Goal: Task Accomplishment & Management: Manage account settings

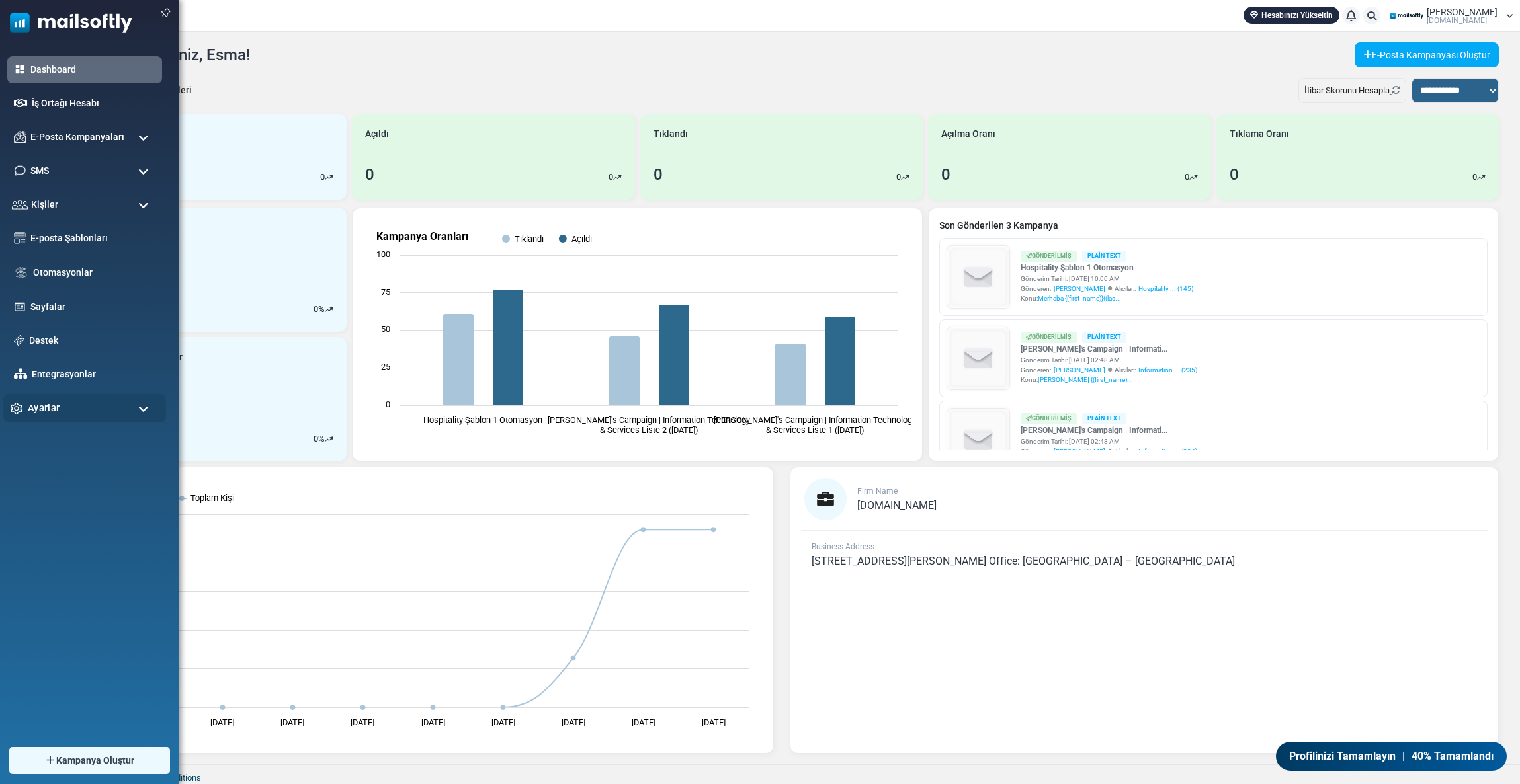
click at [61, 409] on div "Ayarlar" at bounding box center [84, 408] width 163 height 29
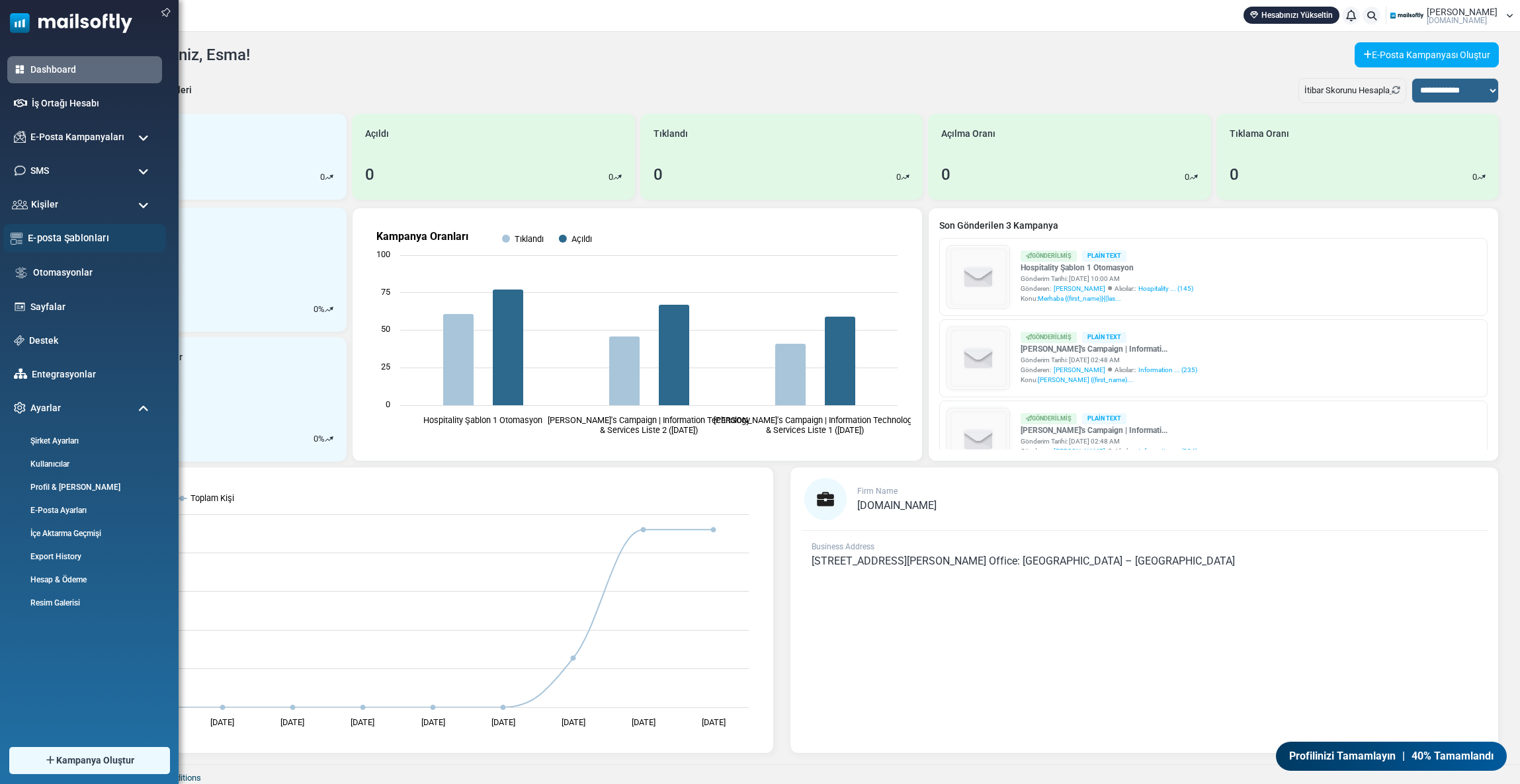
click at [53, 236] on link "E-posta Şablonları" at bounding box center [93, 238] width 131 height 15
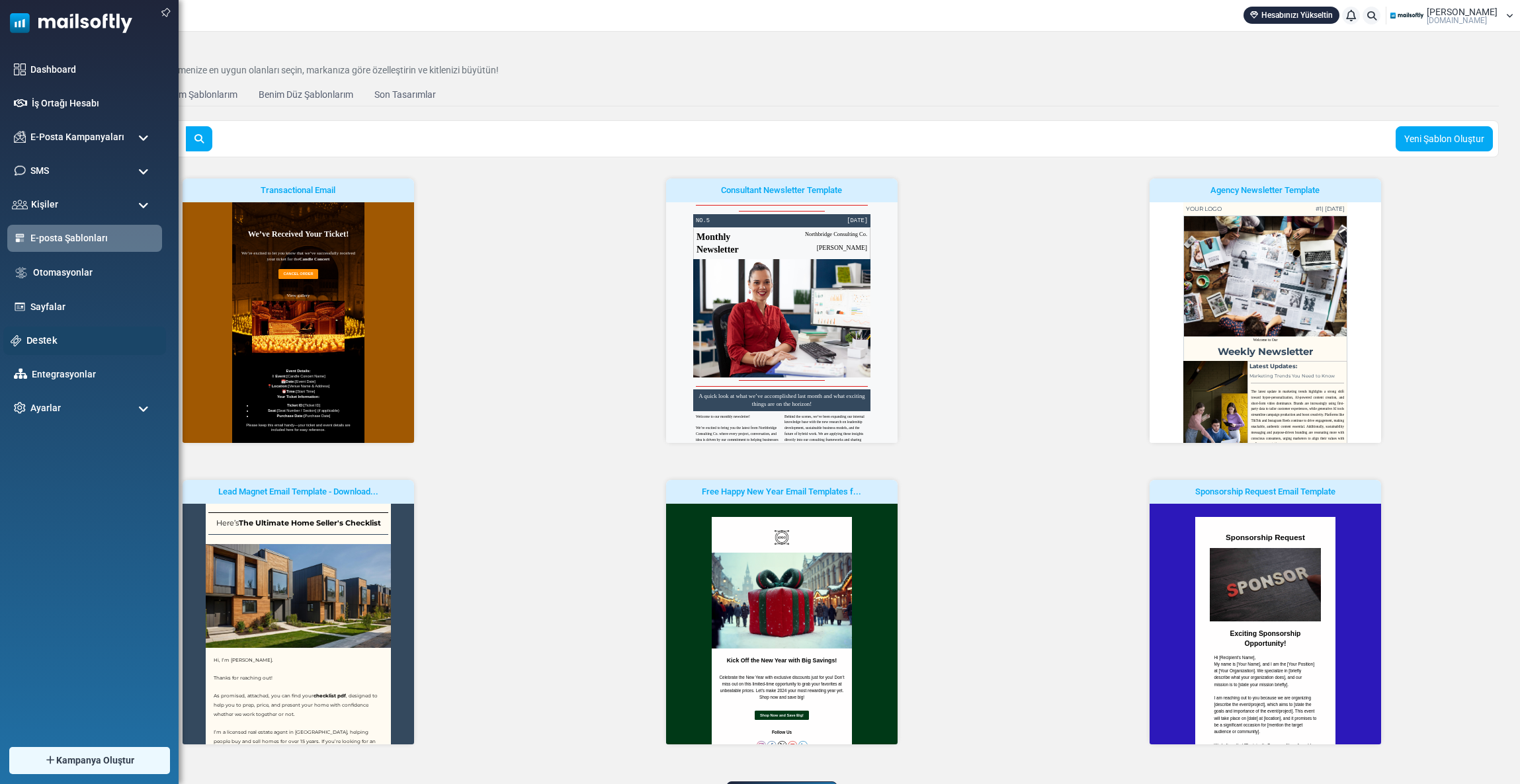
click at [40, 345] on link "Destek" at bounding box center [93, 341] width 132 height 15
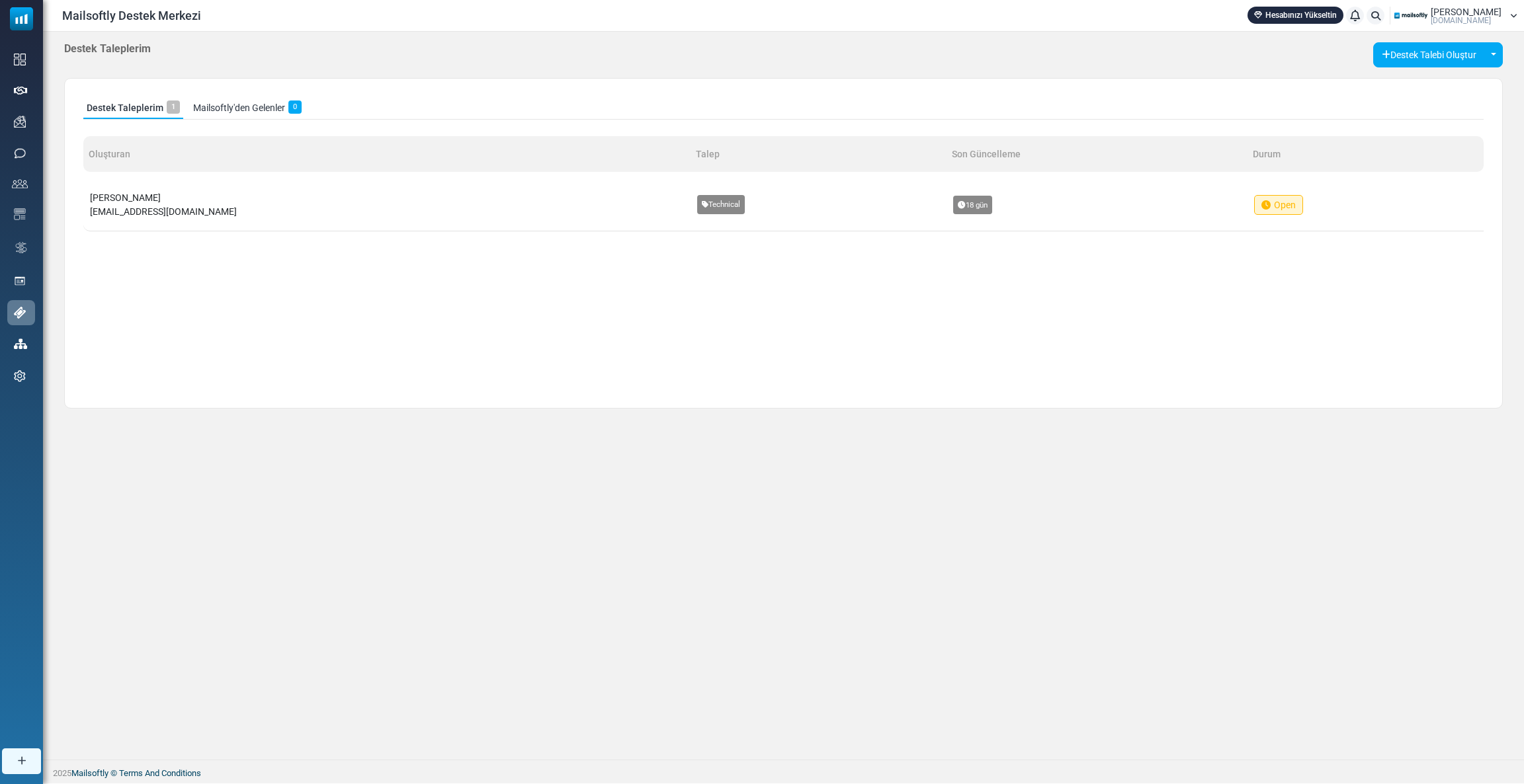
click at [132, 110] on link "Destek Taleplerim 1" at bounding box center [132, 108] width 100 height 22
click at [1450, 25] on div "[PERSON_NAME] [DOMAIN_NAME]" at bounding box center [1456, 16] width 123 height 20
click at [1397, 167] on link "Çıkış Yap" at bounding box center [1451, 170] width 118 height 24
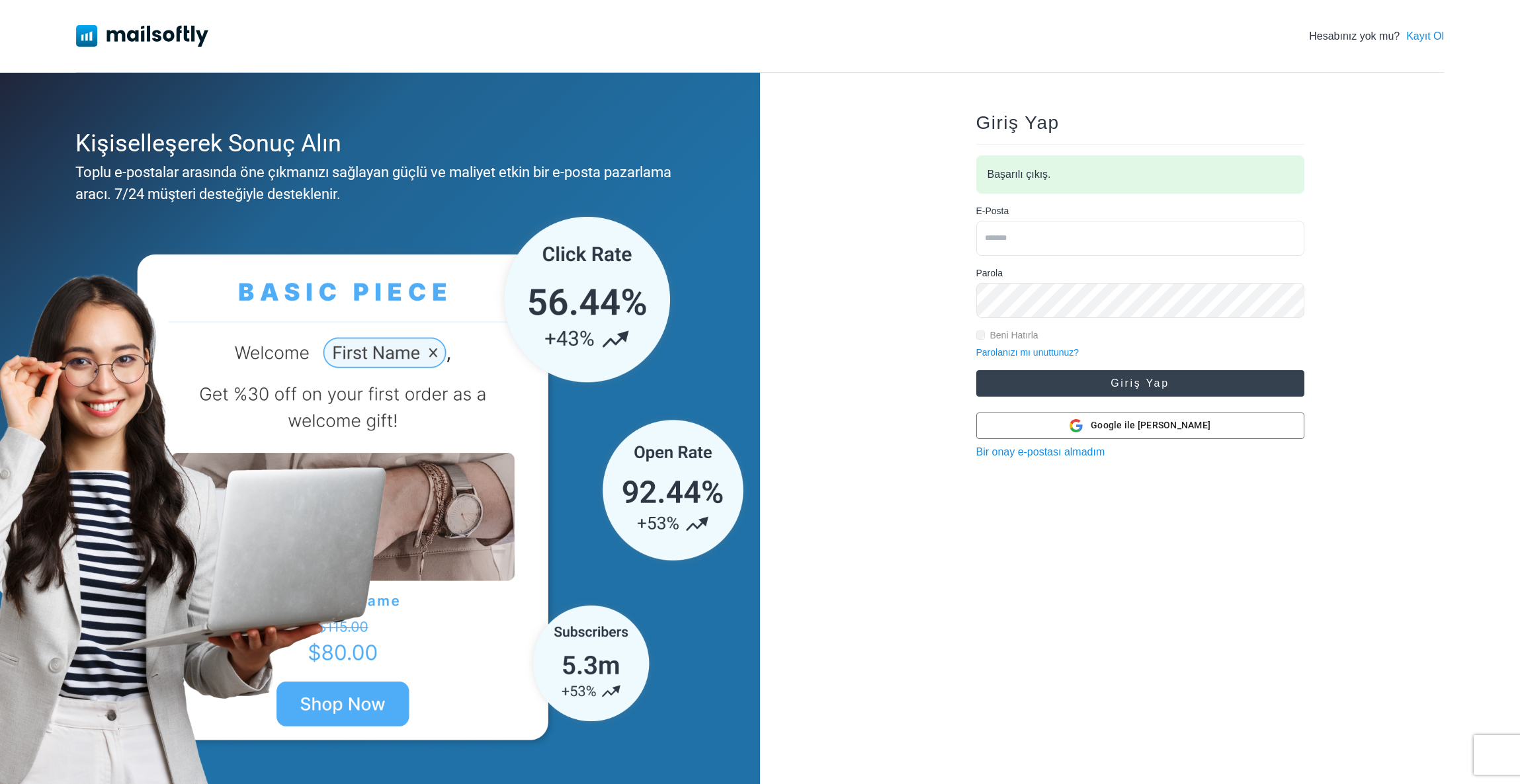
type input "**********"
click at [1089, 381] on button "Giriş Yap" at bounding box center [1141, 383] width 328 height 27
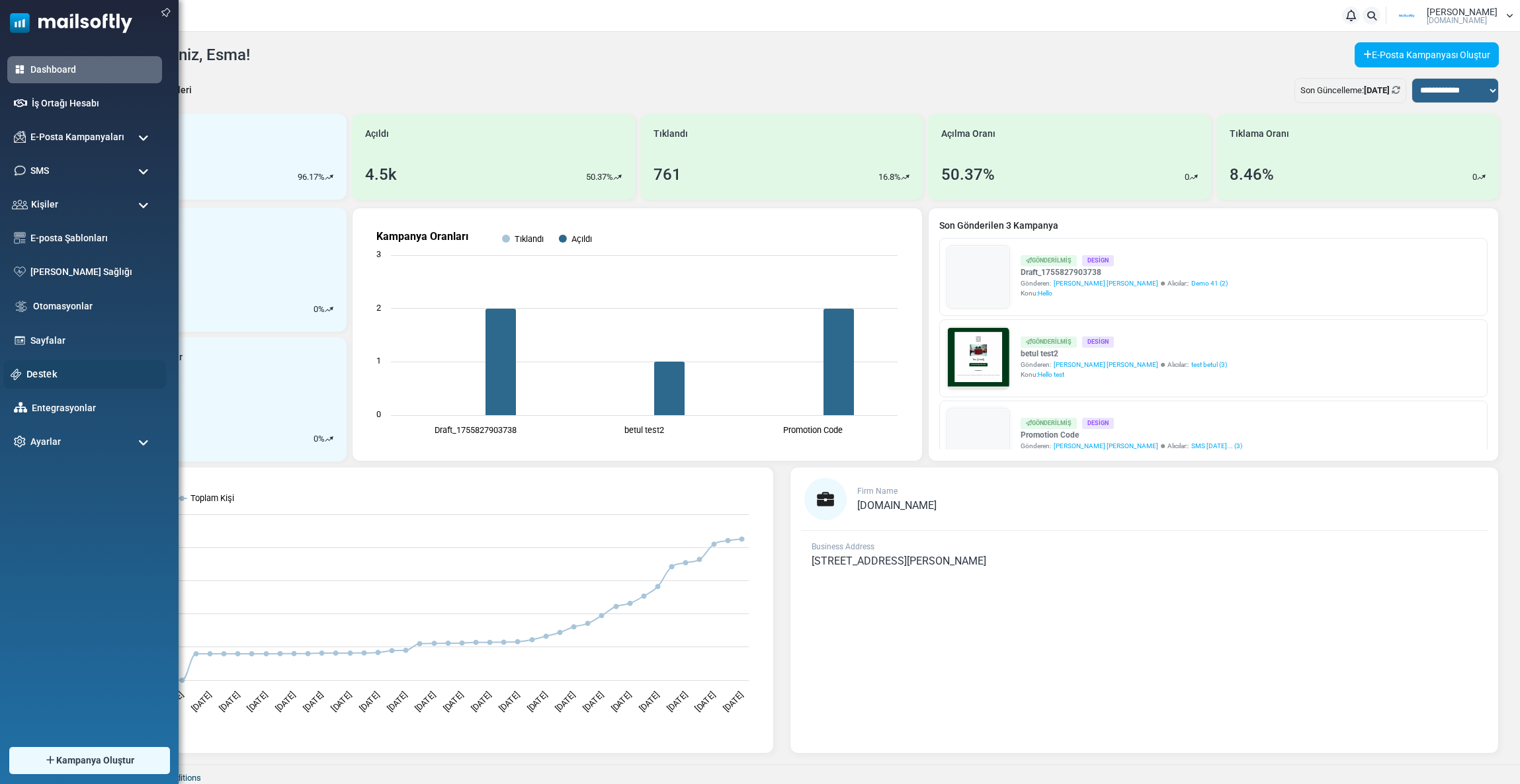
click at [44, 367] on link "Destek" at bounding box center [93, 374] width 132 height 15
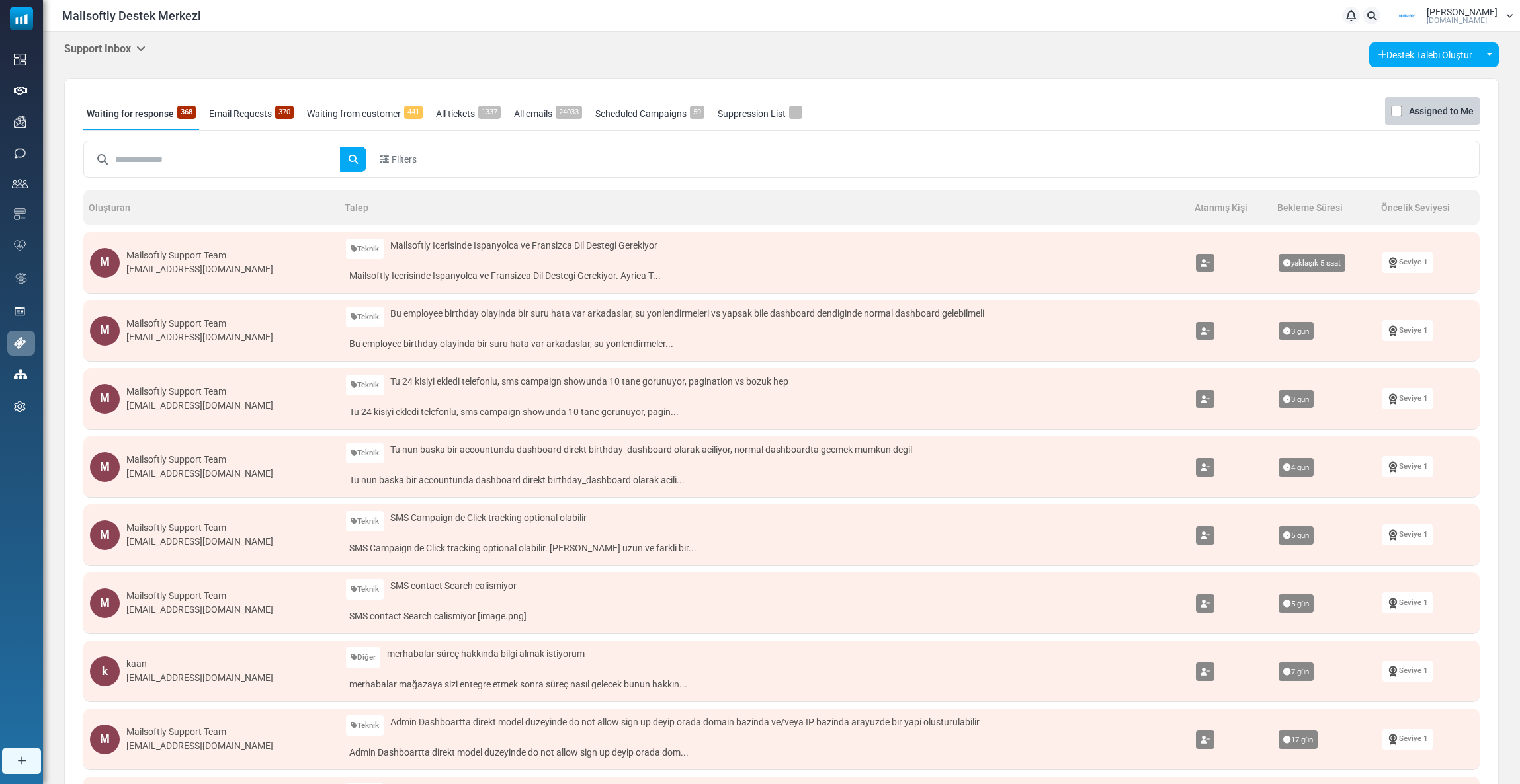
click at [80, 45] on h5 "Support Inbox" at bounding box center [105, 48] width 81 height 13
click at [184, 124] on link "Control Panel" at bounding box center [213, 124] width 113 height 24
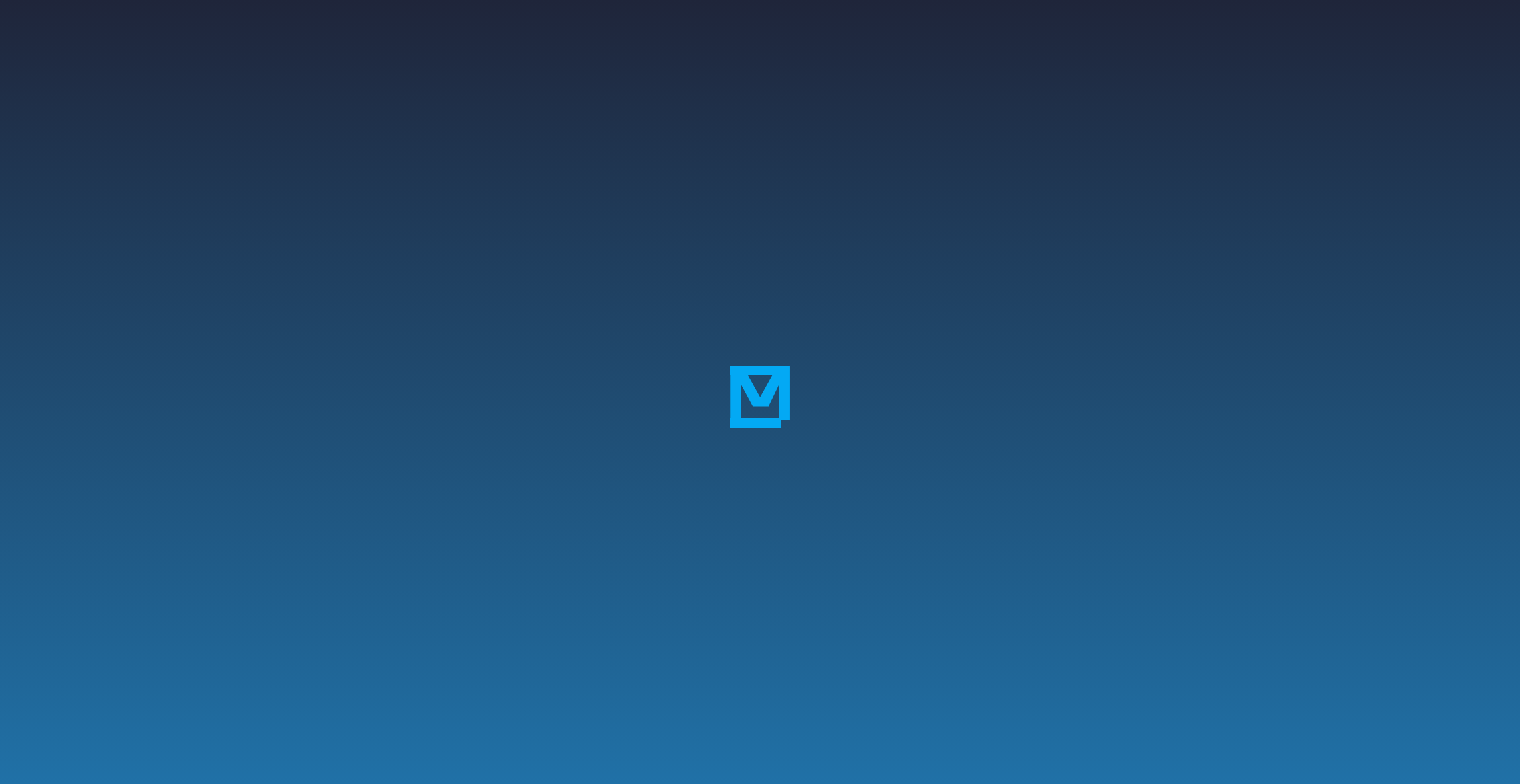
scroll to position [3, 0]
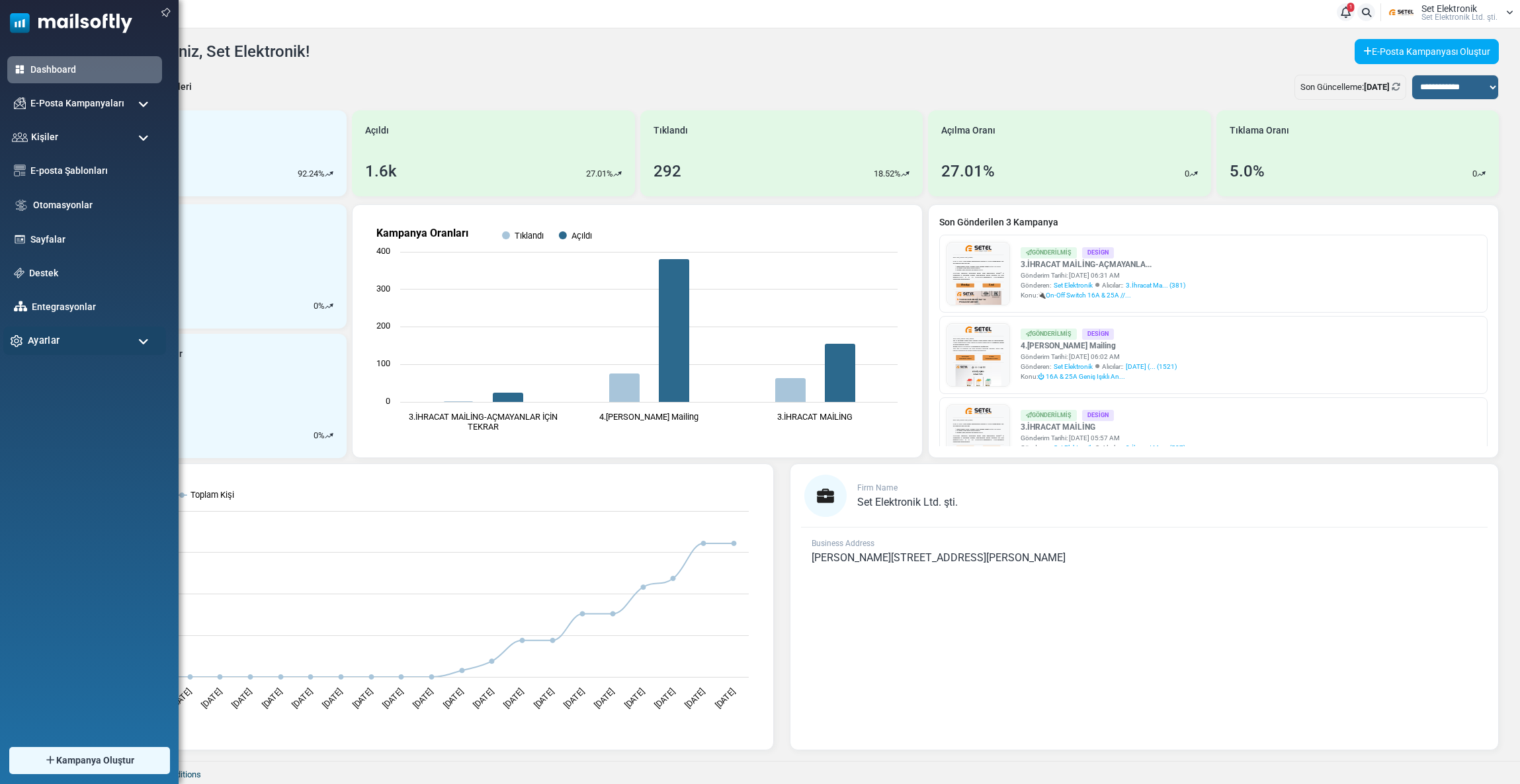
click at [49, 351] on div "Ayarlar" at bounding box center [84, 341] width 163 height 29
click at [55, 510] on link "Hesap & Ödeme" at bounding box center [82, 511] width 159 height 13
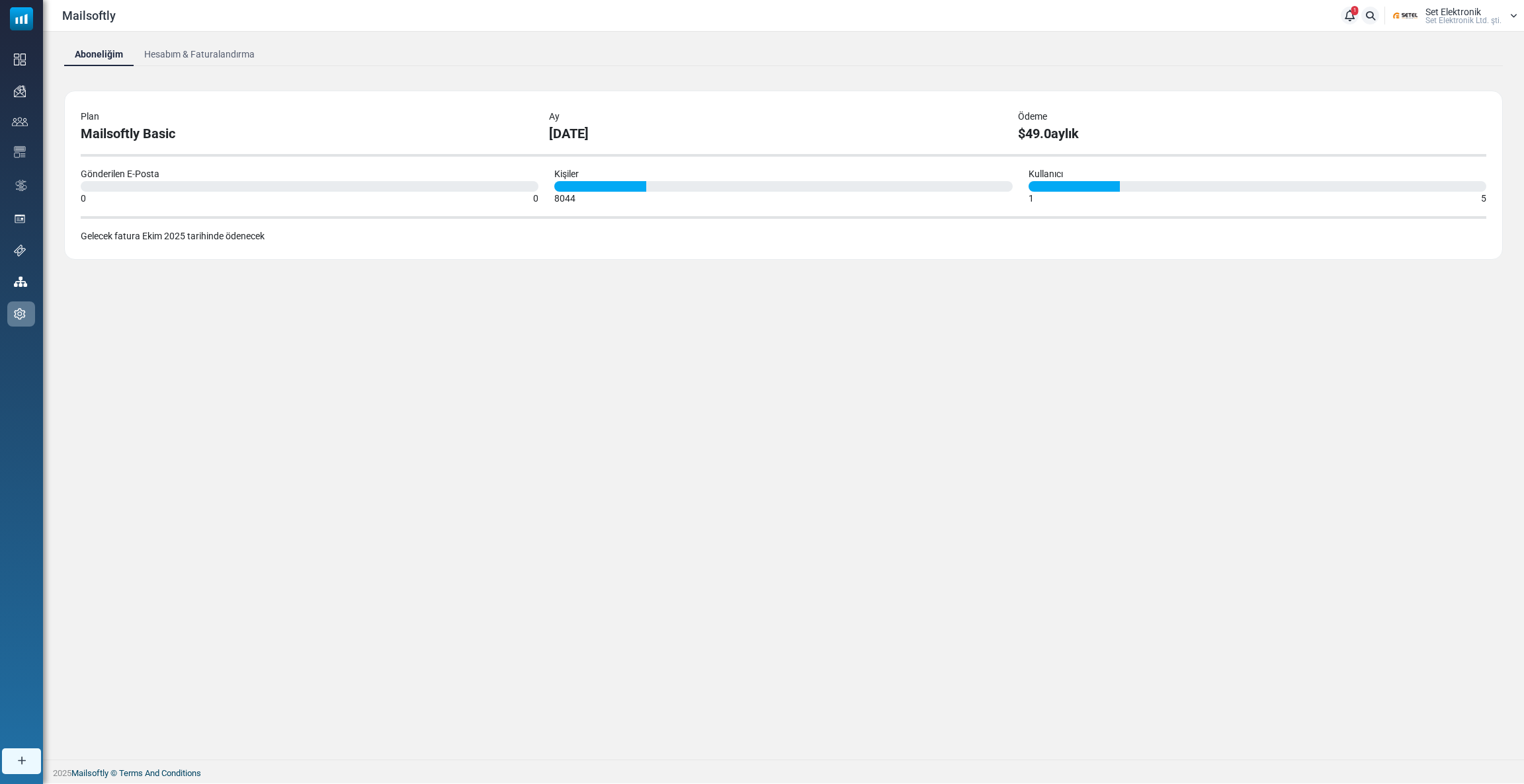
click at [241, 61] on link "Hesabım & Faturalandırma" at bounding box center [199, 54] width 131 height 24
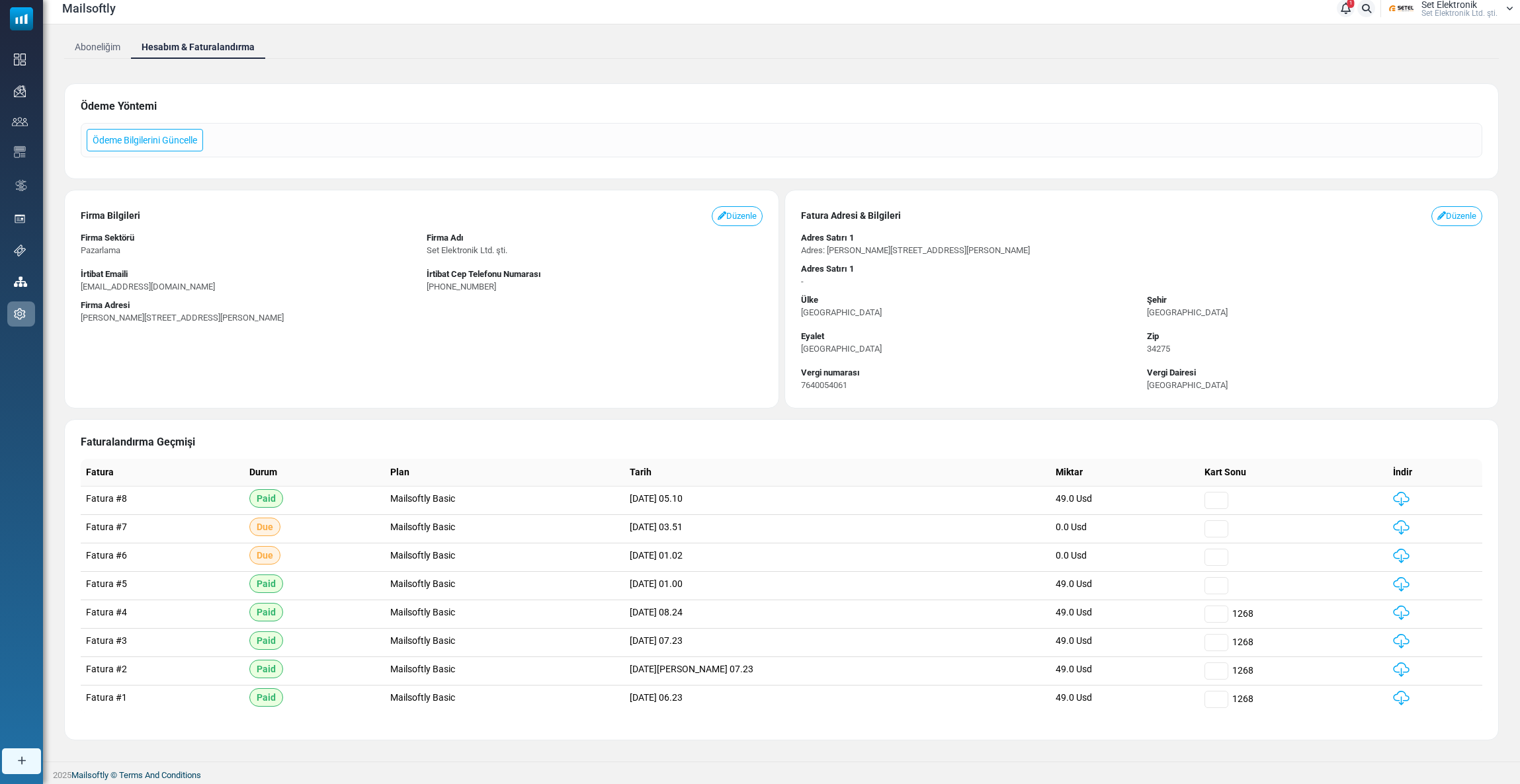
scroll to position [10, 0]
click at [1396, 502] on img at bounding box center [1401, 499] width 17 height 15
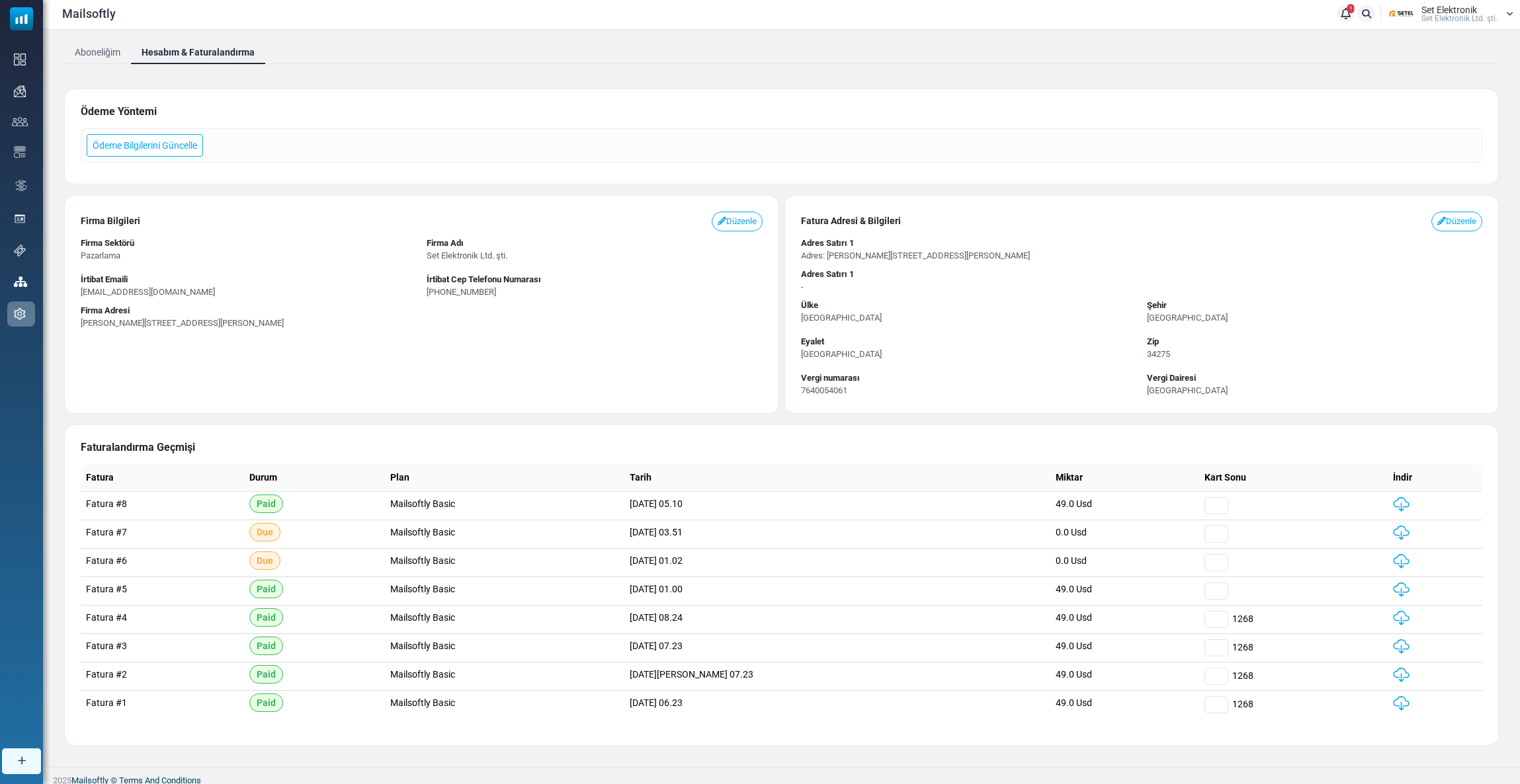
scroll to position [0, 0]
click at [1464, 21] on span "Set Elektronik Ltd. şti." at bounding box center [1459, 21] width 76 height 8
click at [1468, 143] on link "Çıkış Yap" at bounding box center [1451, 139] width 118 height 24
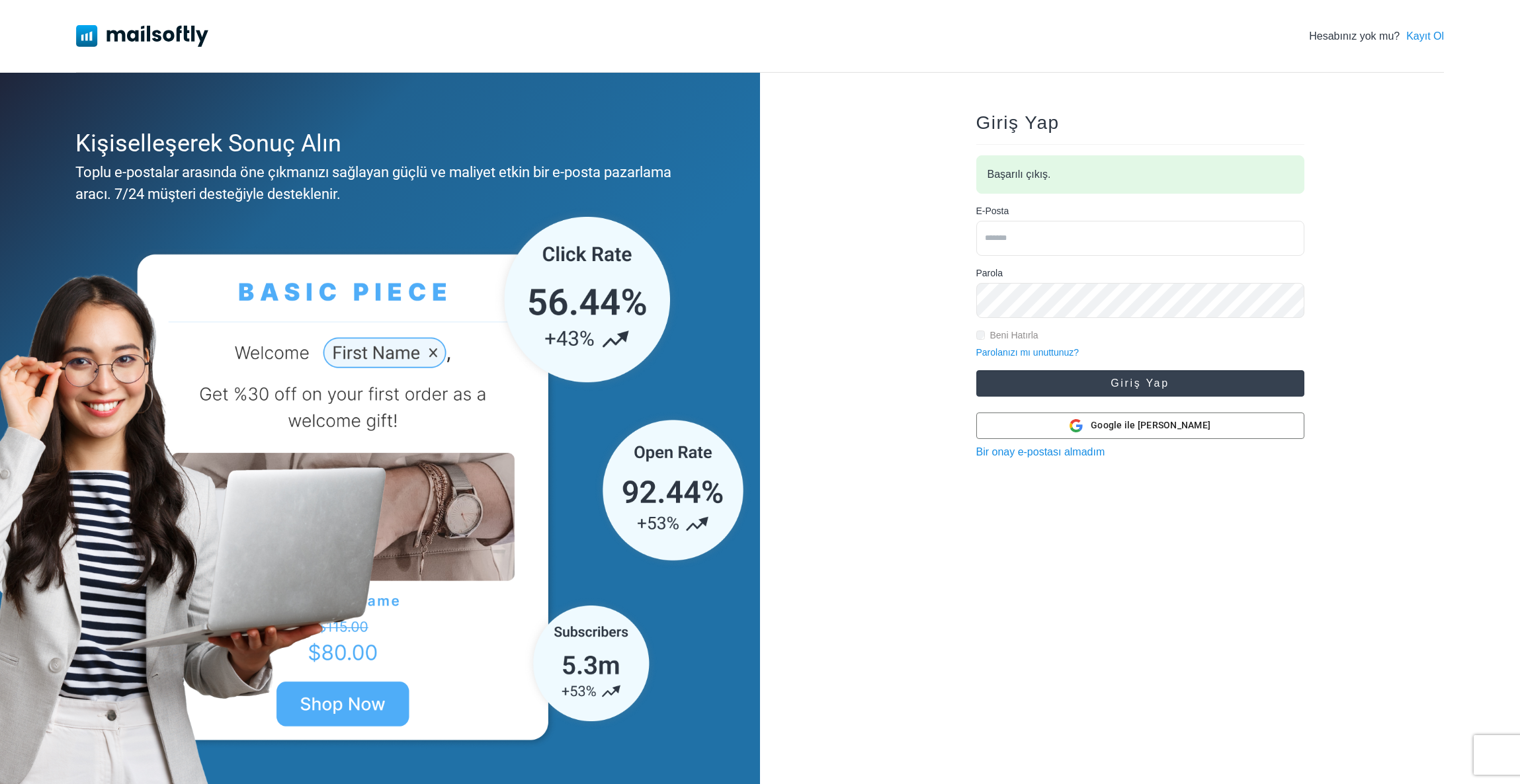
type input "**********"
click at [1116, 378] on button "Giriş Yap" at bounding box center [1141, 383] width 328 height 27
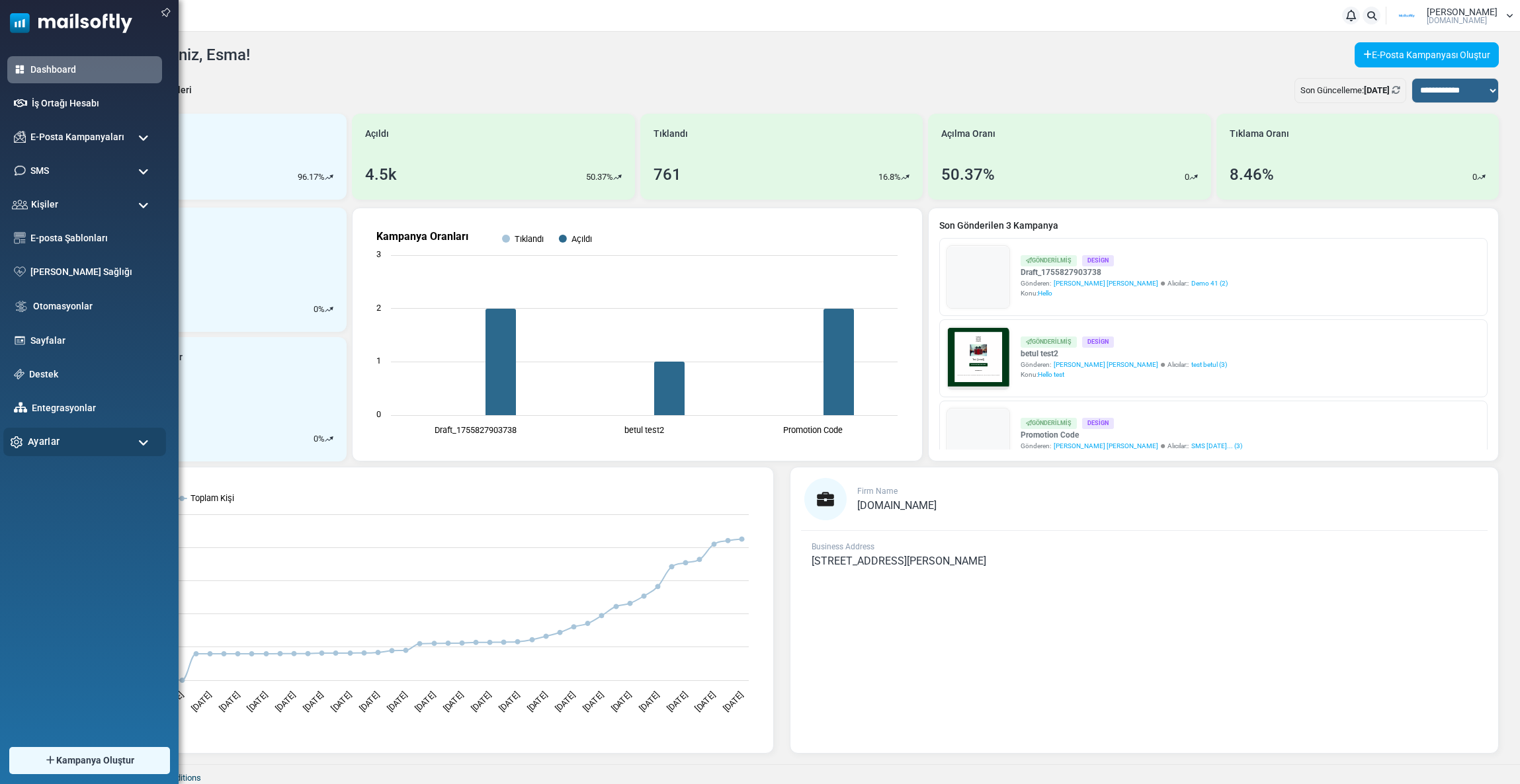
drag, startPoint x: 51, startPoint y: 431, endPoint x: 62, endPoint y: 434, distance: 11.4
click at [57, 432] on div "Ayarlar" at bounding box center [84, 441] width 163 height 29
click at [40, 371] on link "Destek" at bounding box center [93, 374] width 132 height 15
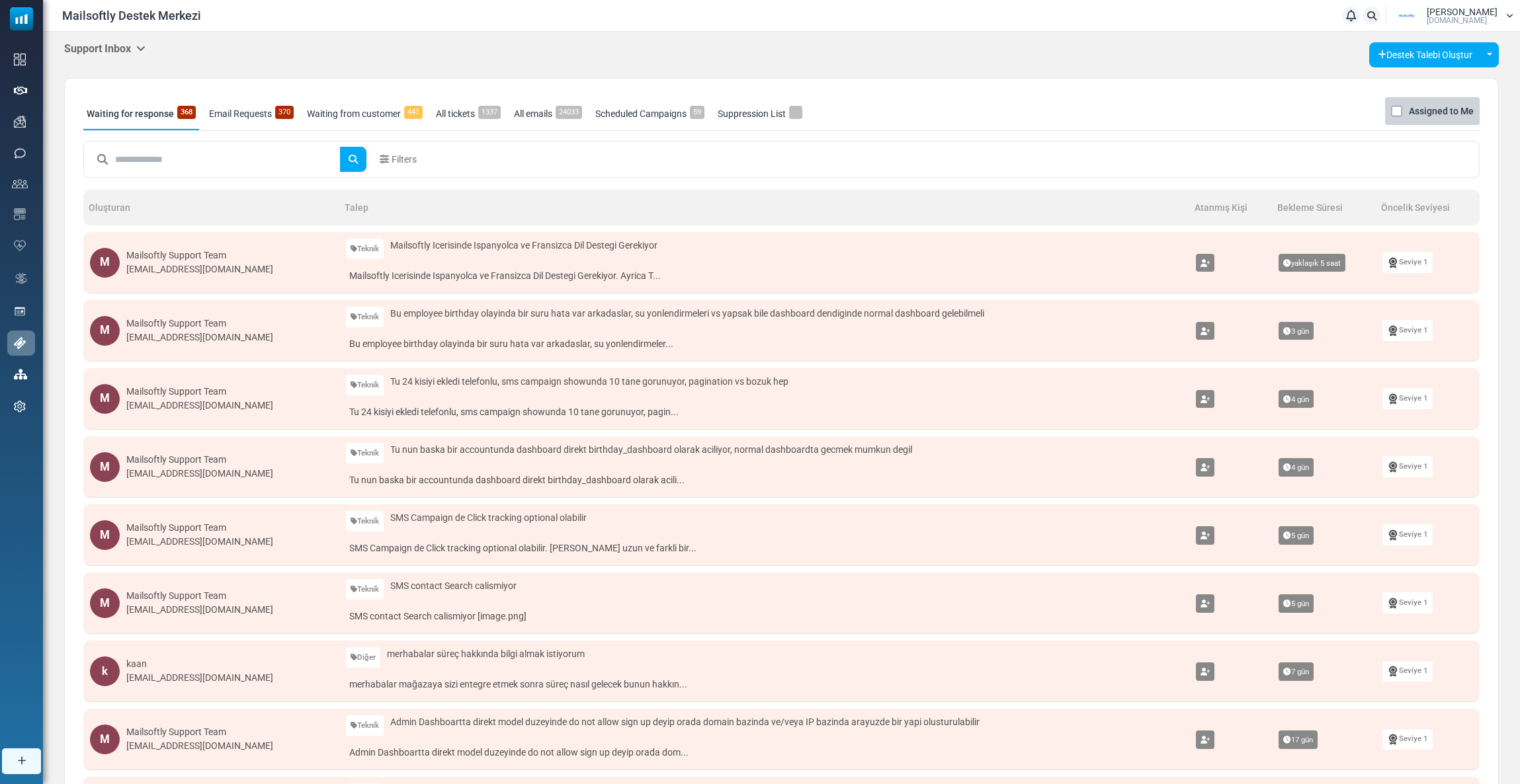
click at [123, 51] on h5 "Support Inbox" at bounding box center [105, 48] width 81 height 13
click at [201, 149] on li "App Announcements" at bounding box center [213, 154] width 125 height 31
click at [120, 49] on h5 "Support Inbox" at bounding box center [105, 48] width 81 height 13
click at [201, 127] on link "Control Panel" at bounding box center [213, 124] width 113 height 24
